Goal: Information Seeking & Learning: Check status

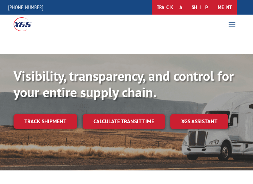
click at [221, 11] on link "track a shipment" at bounding box center [194, 7] width 85 height 15
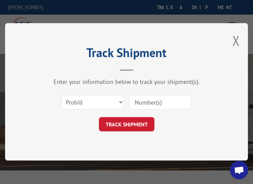
drag, startPoint x: 163, startPoint y: 99, endPoint x: 158, endPoint y: 106, distance: 7.5
click at [163, 99] on input at bounding box center [160, 102] width 62 height 14
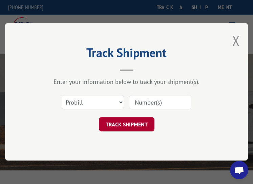
paste input "17402399"
type input "17402399"
click at [137, 126] on button "TRACK SHIPMENT" at bounding box center [127, 124] width 56 height 14
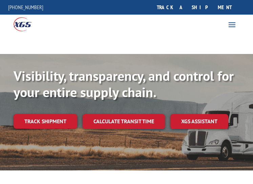
drag, startPoint x: 215, startPoint y: 7, endPoint x: 215, endPoint y: 13, distance: 6.4
click at [215, 7] on link "track a shipment" at bounding box center [194, 7] width 85 height 15
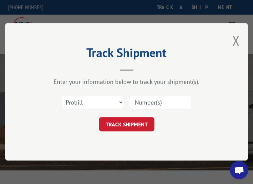
click at [180, 96] on input at bounding box center [160, 102] width 62 height 14
paste input "17402401"
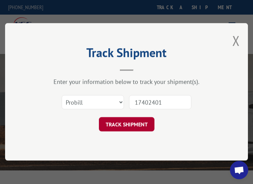
type input "17402401"
click at [142, 127] on button "TRACK SHIPMENT" at bounding box center [127, 124] width 56 height 14
